Goal: Information Seeking & Learning: Find specific fact

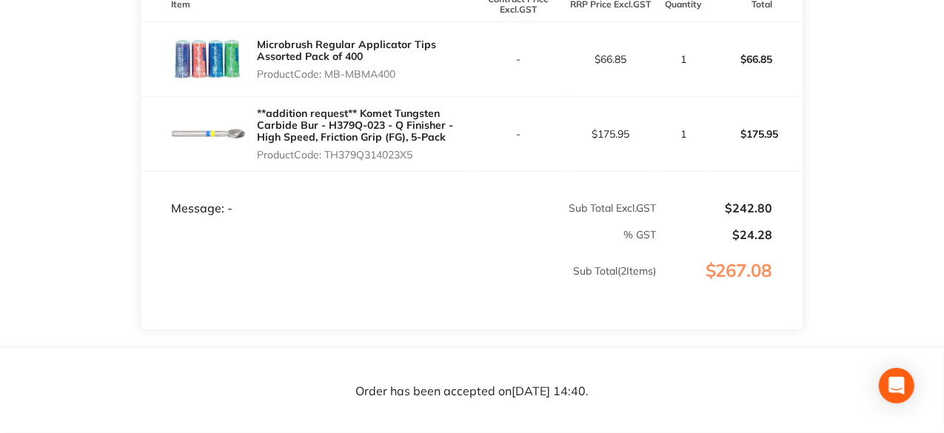
scroll to position [404, 0]
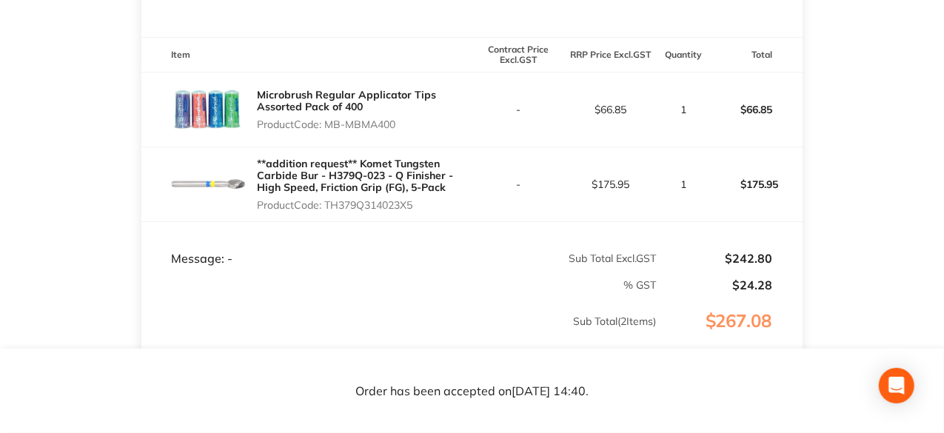
drag, startPoint x: 399, startPoint y: 119, endPoint x: 326, endPoint y: 125, distance: 73.6
click at [326, 125] on p "Product Code: MB-MBMA400" at bounding box center [364, 124] width 215 height 12
copy p "MB-MBMA400"
drag, startPoint x: 419, startPoint y: 206, endPoint x: 326, endPoint y: 210, distance: 93.4
click at [326, 210] on p "Product Code: TH379Q314023X5" at bounding box center [364, 205] width 215 height 12
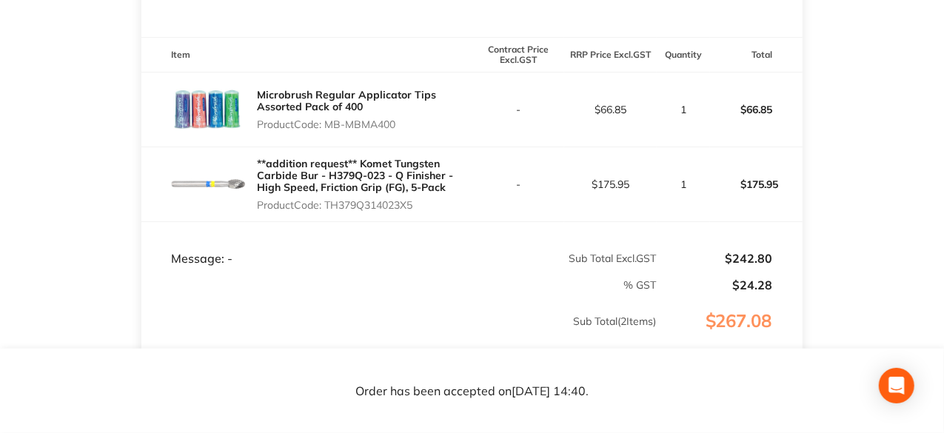
copy p "TH379Q314023X5"
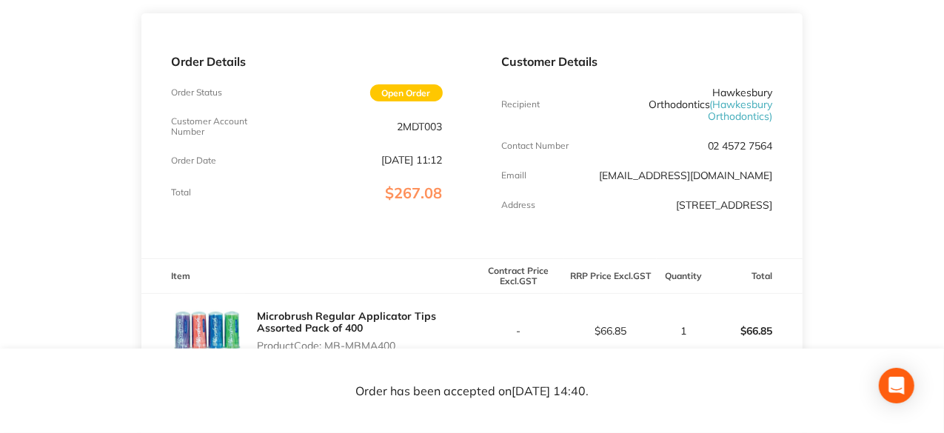
scroll to position [0, 0]
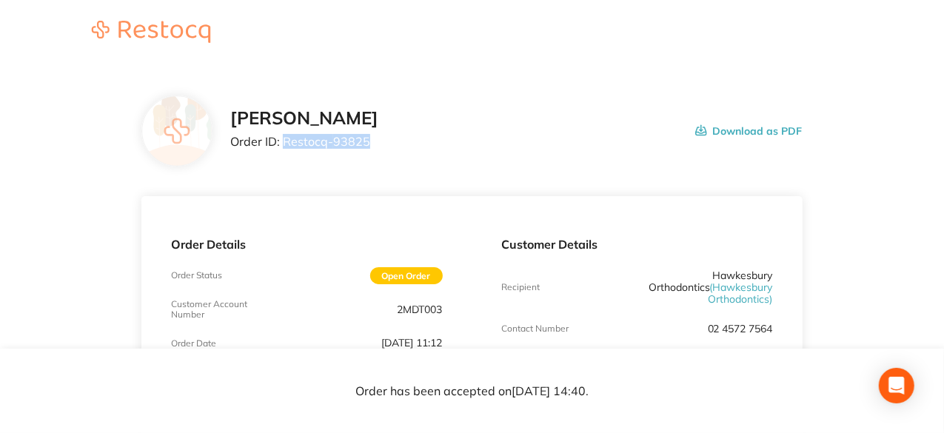
drag, startPoint x: 365, startPoint y: 141, endPoint x: 283, endPoint y: 143, distance: 82.2
click at [283, 143] on p "Order ID: Restocq- 93825" at bounding box center [304, 141] width 148 height 13
copy p "Restocq- 93825"
